Goal: Information Seeking & Learning: Learn about a topic

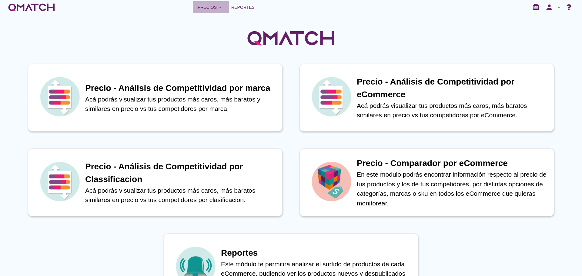
click at [215, 9] on div "Precios arrow_drop_down" at bounding box center [211, 7] width 26 height 7
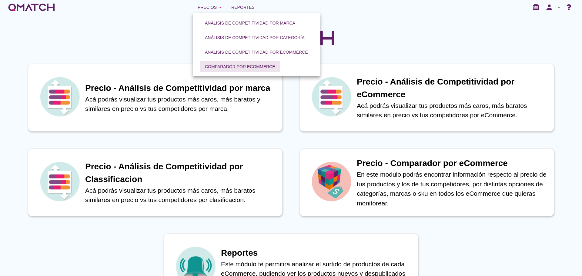
click at [229, 67] on div "Comparador por eCommerce" at bounding box center [240, 67] width 70 height 6
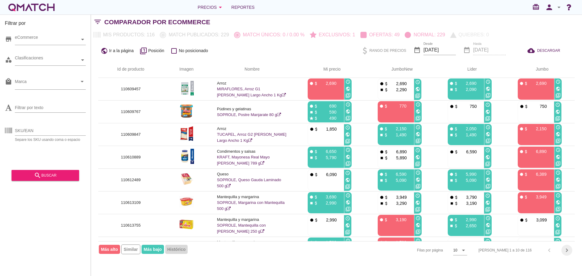
click at [569, 250] on icon "chevron_right" at bounding box center [567, 250] width 7 height 7
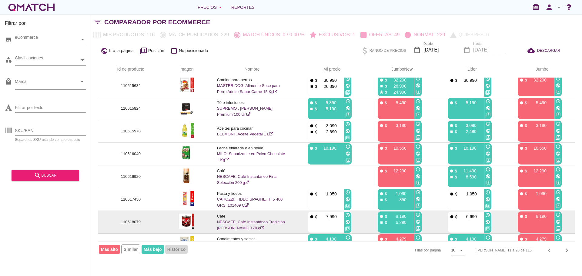
scroll to position [64, 0]
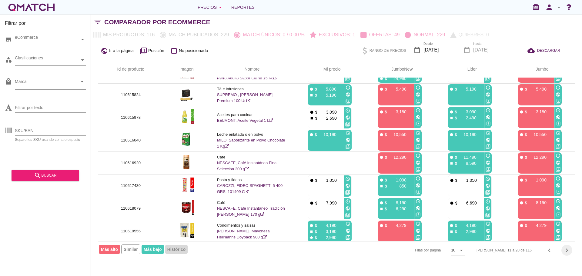
click at [567, 252] on icon "chevron_right" at bounding box center [567, 250] width 7 height 7
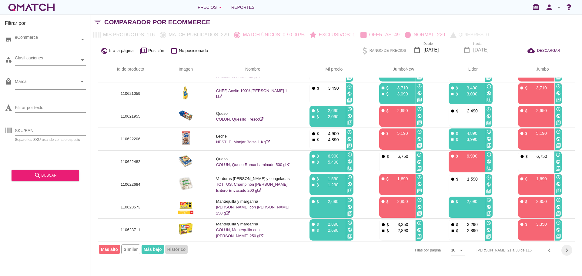
click at [567, 250] on icon "chevron_right" at bounding box center [567, 250] width 7 height 7
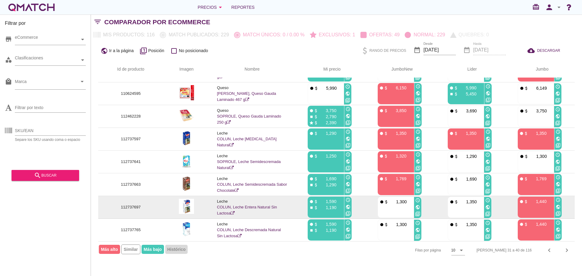
click at [419, 208] on icon "public" at bounding box center [418, 207] width 5 height 5
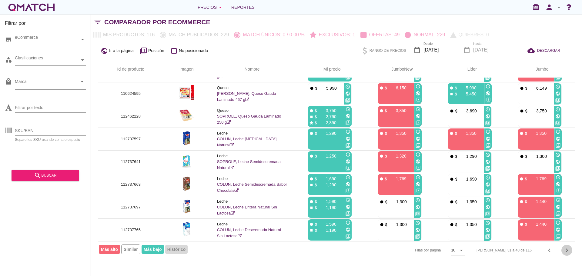
click at [568, 252] on icon "chevron_right" at bounding box center [567, 250] width 7 height 7
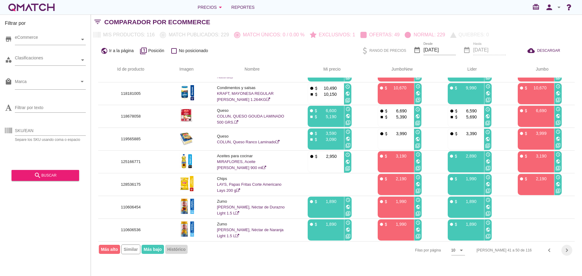
click at [567, 248] on icon "chevron_right" at bounding box center [567, 250] width 7 height 7
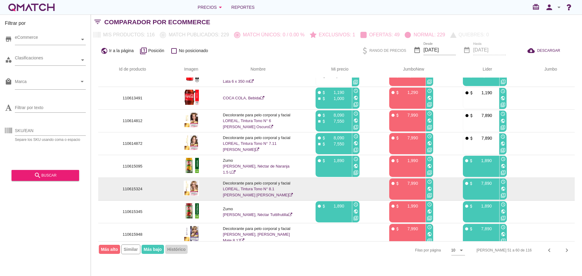
scroll to position [61, 0]
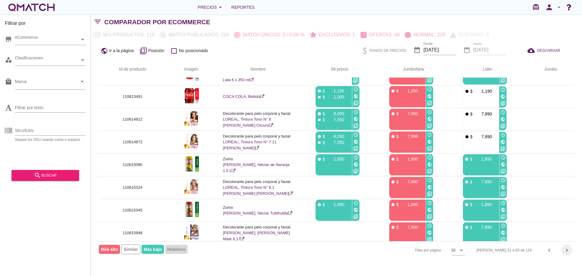
click at [568, 252] on icon "chevron_right" at bounding box center [567, 250] width 7 height 7
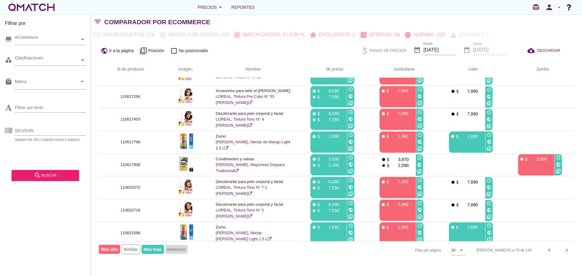
scroll to position [0, 0]
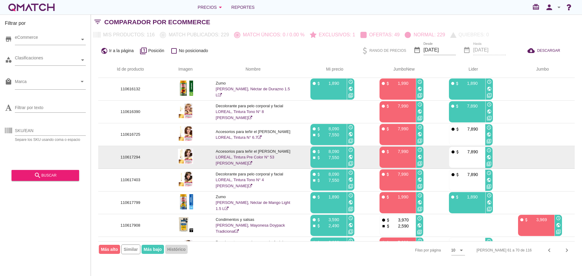
click at [418, 158] on icon "public" at bounding box center [420, 157] width 5 height 5
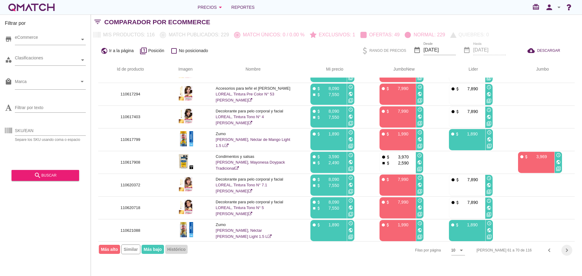
scroll to position [64, 0]
click at [568, 250] on icon "chevron_right" at bounding box center [567, 250] width 7 height 7
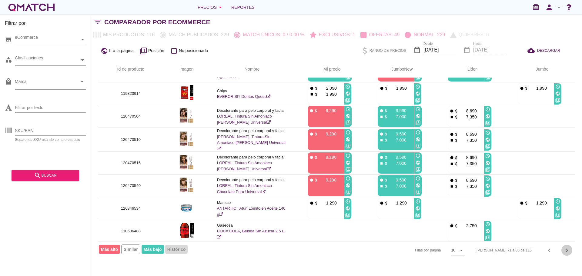
click at [562, 250] on div "chevron_right" at bounding box center [567, 250] width 11 height 7
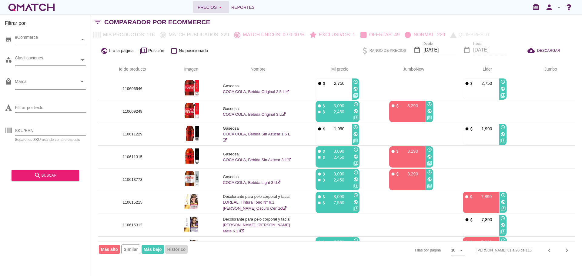
scroll to position [0, 0]
click at [219, 5] on icon "arrow_drop_down" at bounding box center [220, 7] width 7 height 7
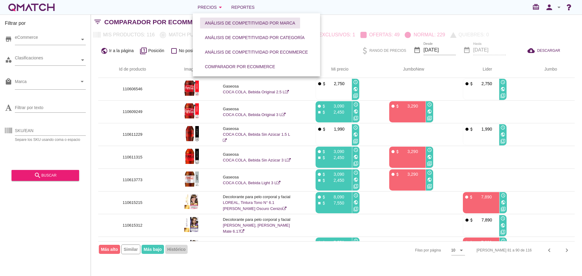
click at [232, 22] on div "Análisis de competitividad por marca" at bounding box center [250, 23] width 90 height 6
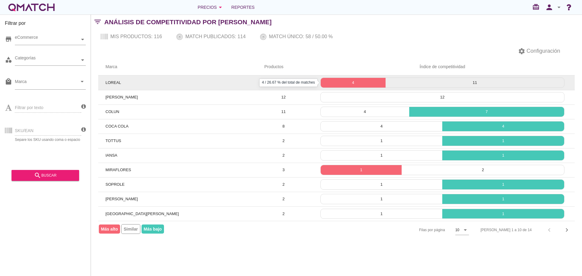
click at [359, 84] on p "4" at bounding box center [353, 83] width 65 height 6
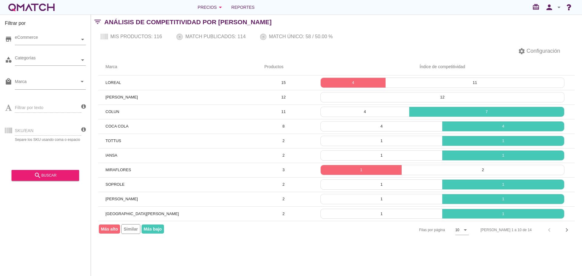
click at [40, 7] on div "white-qmatch-logo" at bounding box center [31, 7] width 49 height 12
